Goal: Complete application form

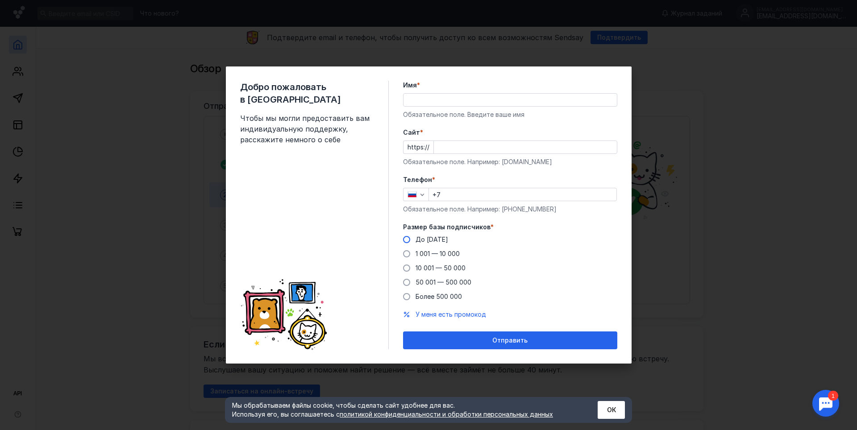
click at [409, 241] on span at bounding box center [406, 239] width 7 height 7
click at [0, 0] on input "До [DATE]" at bounding box center [0, 0] width 0 height 0
click at [407, 254] on span at bounding box center [406, 254] width 7 height 7
click at [0, 0] on input "1 001 — 10 000" at bounding box center [0, 0] width 0 height 0
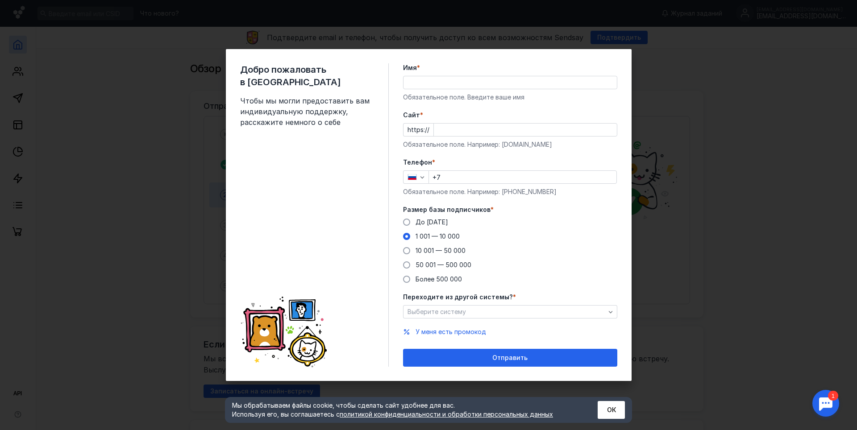
click at [663, 240] on div "Добро пожаловать в Sendsay Чтобы мы могли предоставить вам индивидуальную подде…" at bounding box center [428, 215] width 857 height 430
drag, startPoint x: 675, startPoint y: 337, endPoint x: 581, endPoint y: 360, distance: 97.0
click at [675, 337] on div "Добро пожаловать в Sendsay Чтобы мы могли предоставить вам индивидуальную подде…" at bounding box center [428, 215] width 857 height 430
click at [526, 354] on div "Отправить" at bounding box center [510, 358] width 214 height 18
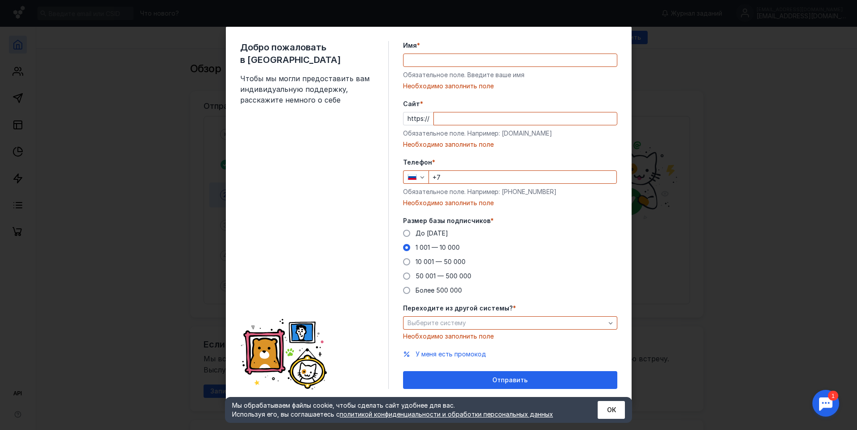
click at [708, 220] on div "Добро пожаловать в Sendsay Чтобы мы могли предоставить вам индивидуальную подде…" at bounding box center [428, 215] width 857 height 430
